Goal: Find specific page/section: Find specific page/section

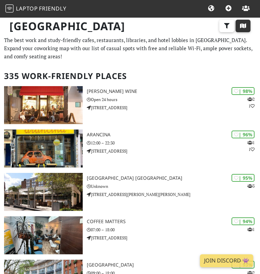
click at [247, 29] on icon "button" at bounding box center [243, 25] width 7 height 5
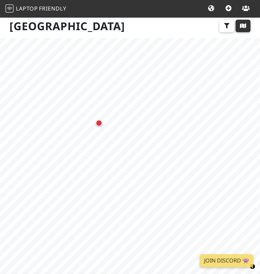
click at [97, 121] on div "Map marker" at bounding box center [99, 123] width 7 height 7
click at [178, 176] on div "Map marker" at bounding box center [175, 173] width 6 height 6
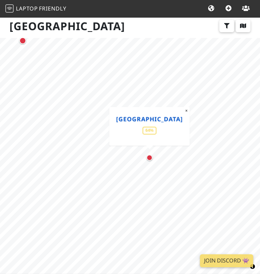
click at [161, 120] on link "[GEOGRAPHIC_DATA]" at bounding box center [149, 119] width 67 height 8
click at [165, 116] on link "[GEOGRAPHIC_DATA]" at bounding box center [149, 119] width 67 height 8
click at [190, 115] on button "×" at bounding box center [186, 110] width 6 height 7
click at [153, 161] on div "Map marker" at bounding box center [150, 158] width 6 height 6
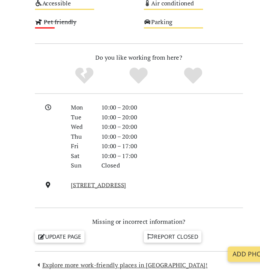
scroll to position [597, 0]
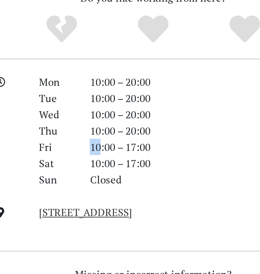
click at [64, 176] on div at bounding box center [54, 161] width 31 height 57
click at [65, 174] on div at bounding box center [54, 161] width 31 height 57
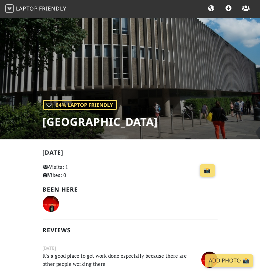
scroll to position [0, 0]
